Goal: Information Seeking & Learning: Learn about a topic

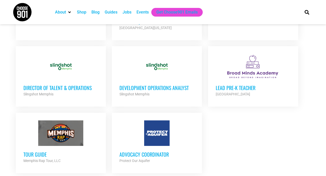
scroll to position [565, 0]
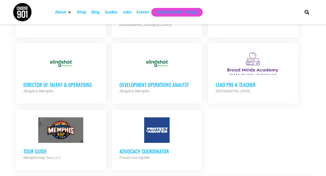
click at [174, 176] on strong "Load more listings" at bounding box center [164, 179] width 39 height 4
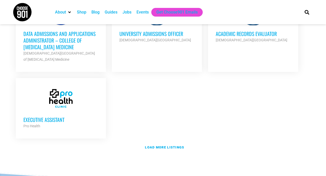
scroll to position [1123, 0]
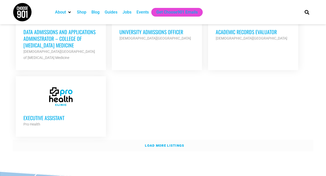
click at [173, 144] on strong "Load more listings" at bounding box center [164, 146] width 39 height 4
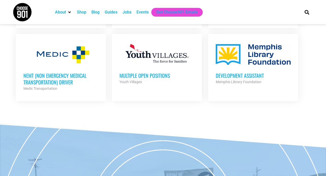
scroll to position [1436, 0]
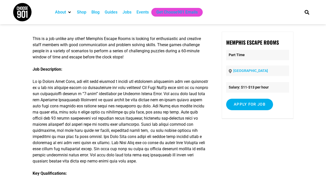
scroll to position [37, 0]
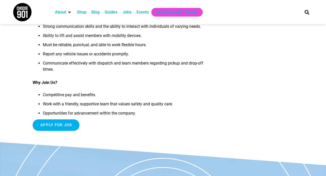
scroll to position [402, 0]
